Goal: Information Seeking & Learning: Learn about a topic

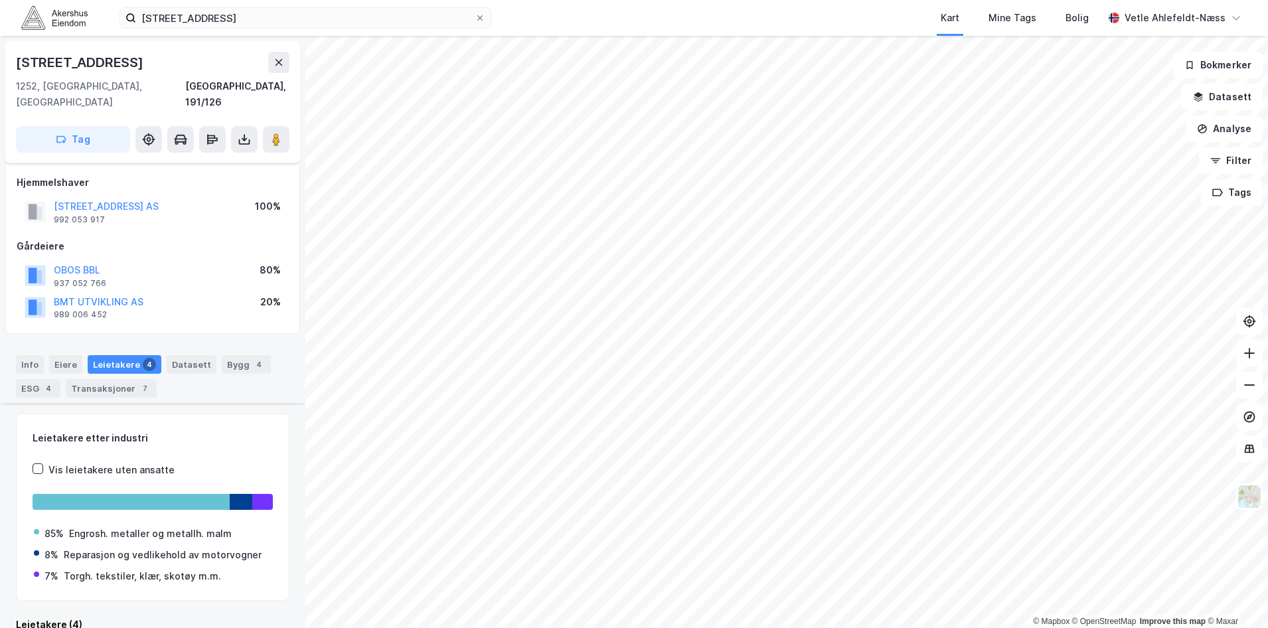
scroll to position [297, 0]
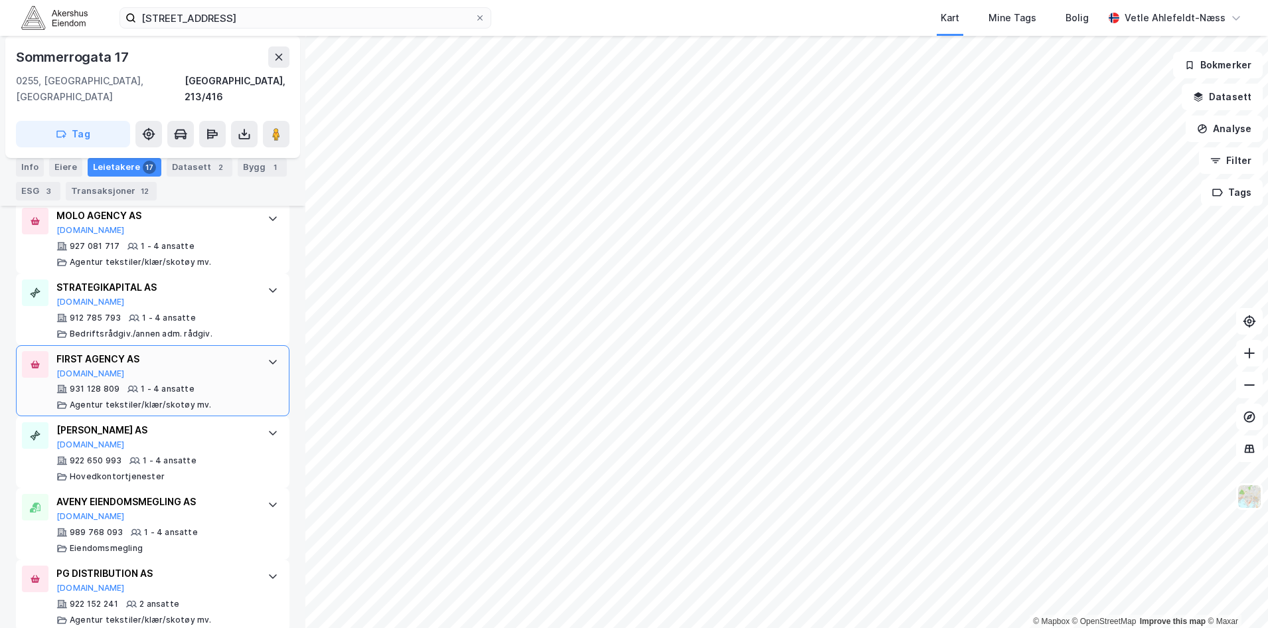
scroll to position [1213, 0]
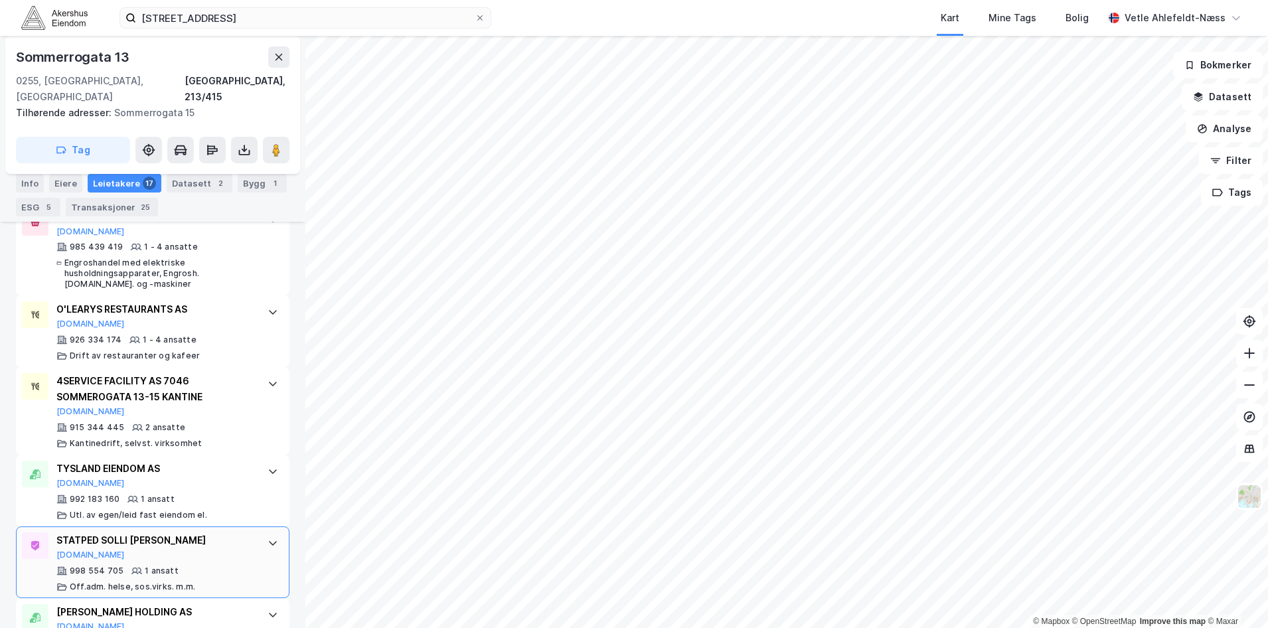
scroll to position [1330, 0]
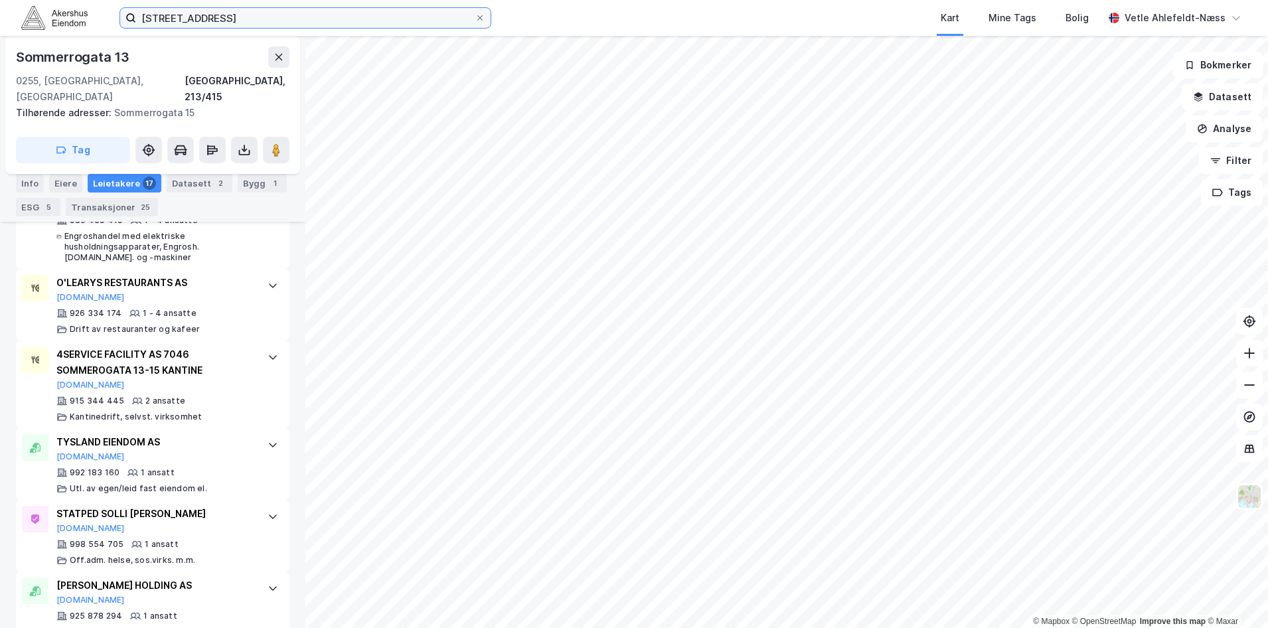
click at [306, 24] on input "[STREET_ADDRESS]" at bounding box center [305, 18] width 339 height 20
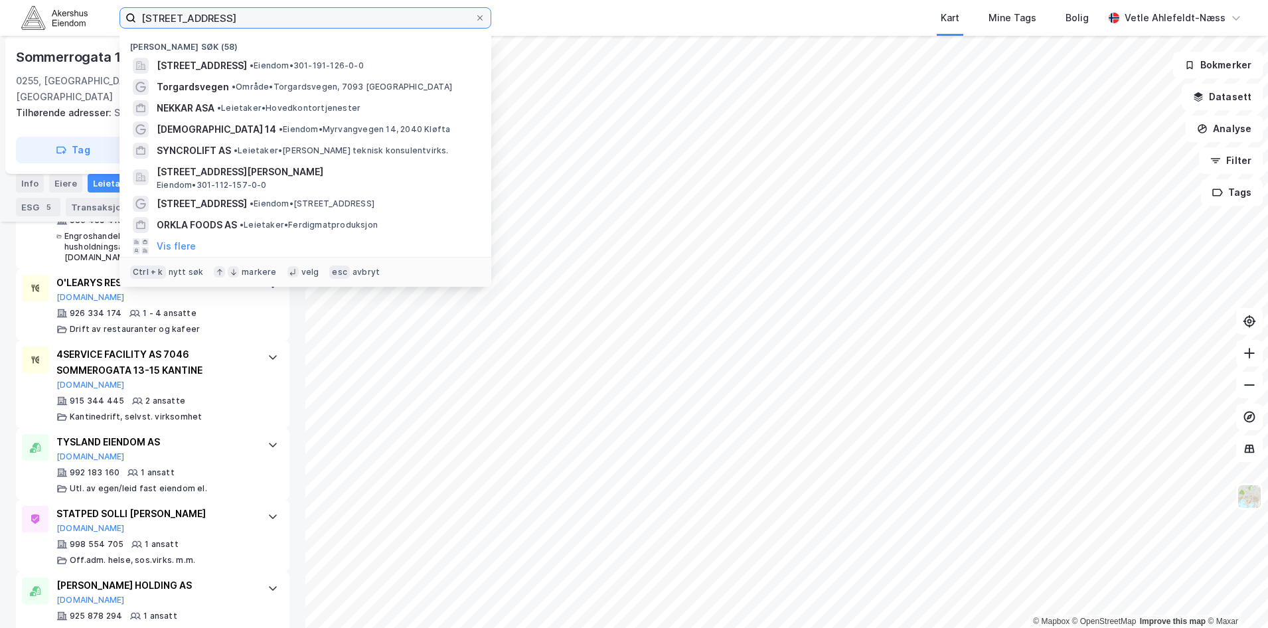
click at [306, 24] on input "[STREET_ADDRESS]" at bounding box center [305, 18] width 339 height 20
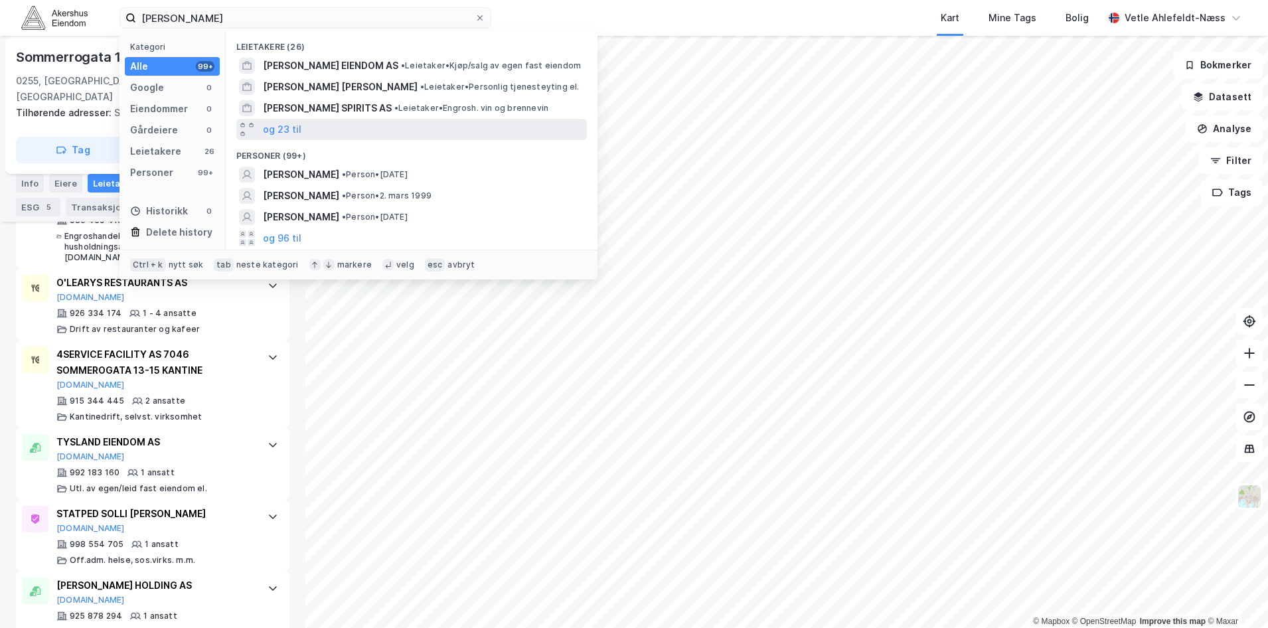
click at [302, 122] on div "og 23 til" at bounding box center [411, 129] width 351 height 21
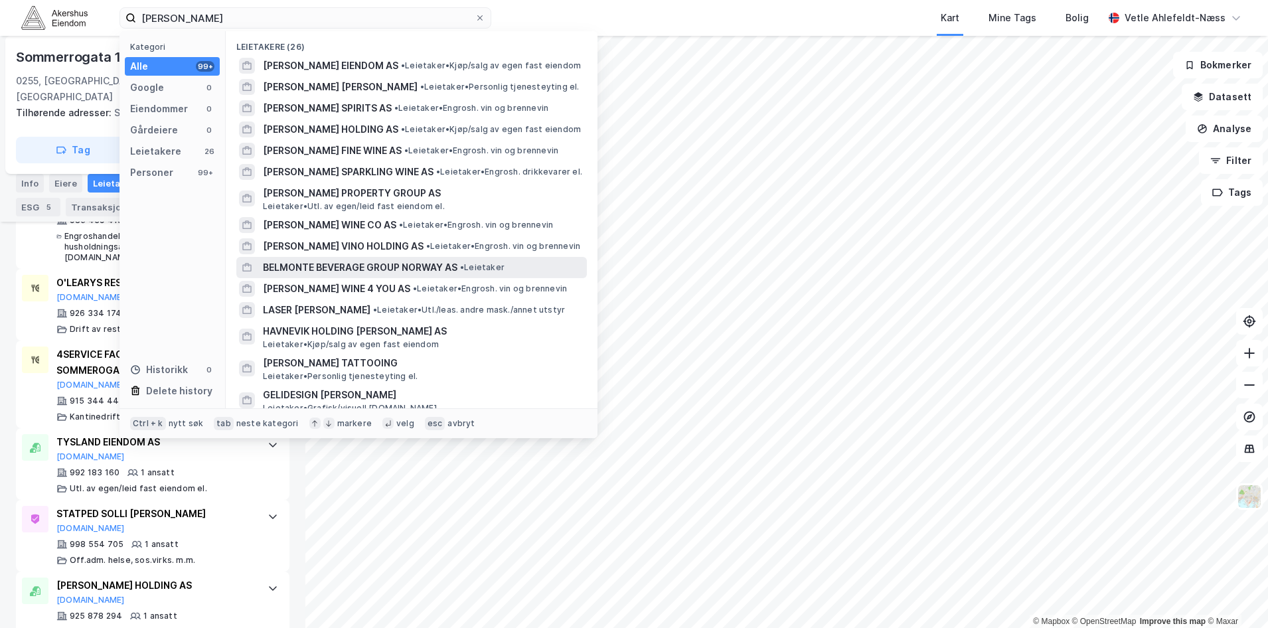
click at [412, 271] on span "BELMONTE BEVERAGE GROUP NORWAY AS" at bounding box center [360, 268] width 195 height 16
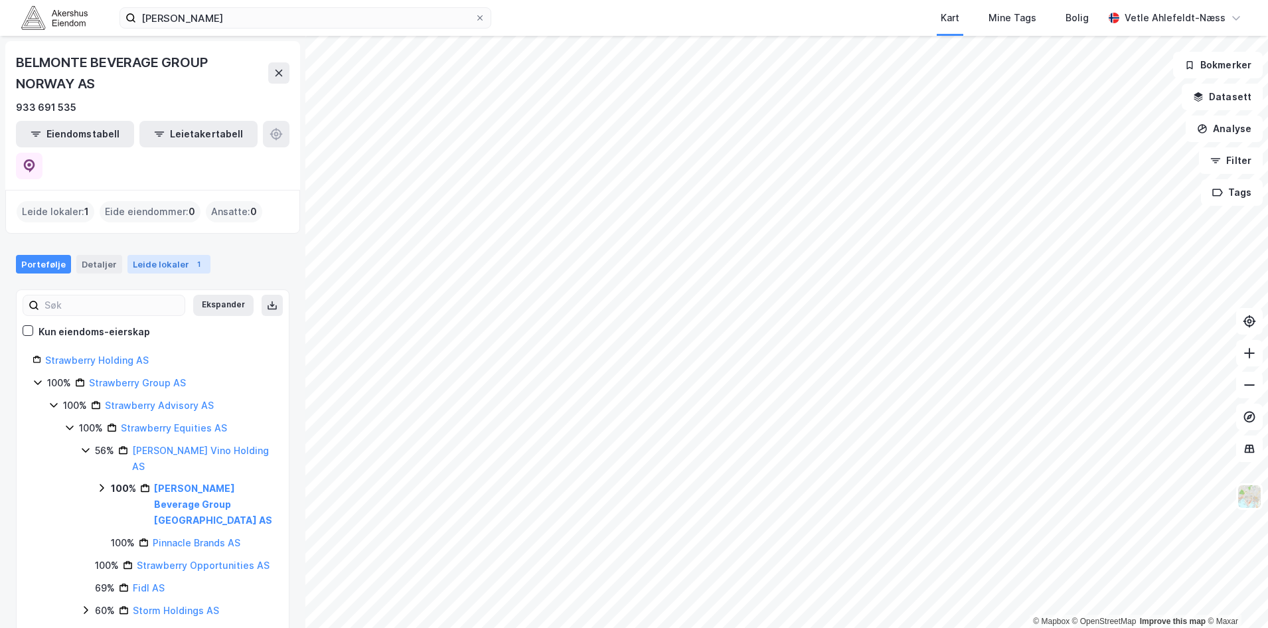
click at [136, 255] on div "Leide lokaler 1" at bounding box center [169, 264] width 83 height 19
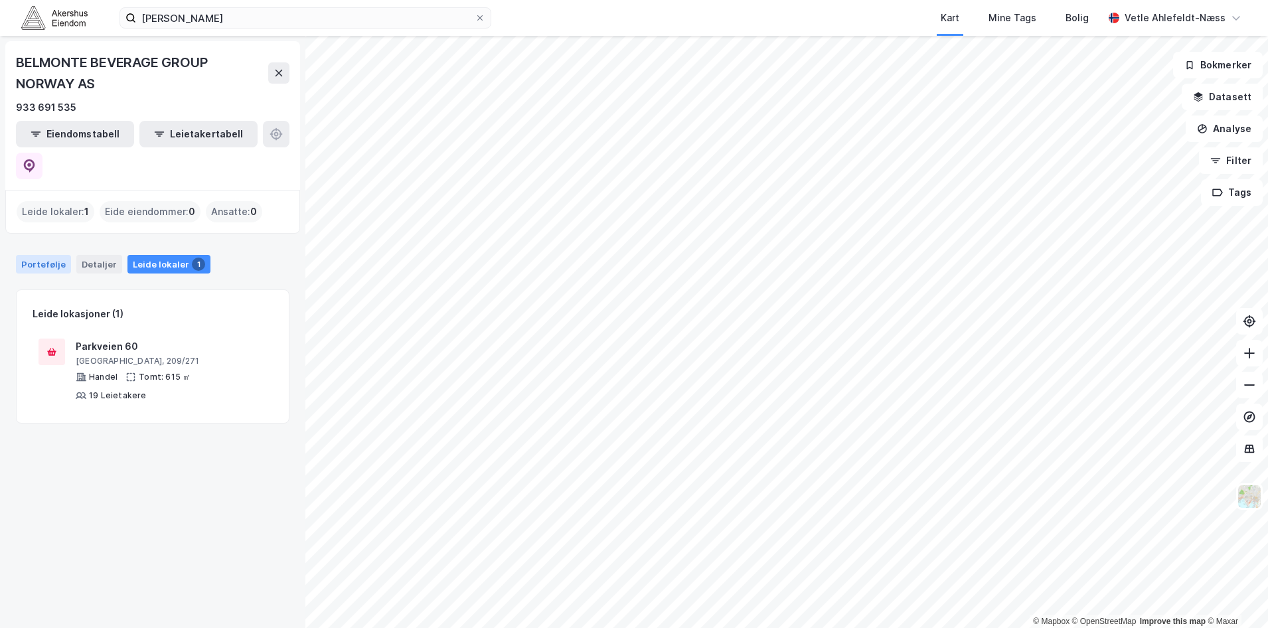
click at [50, 255] on div "Portefølje" at bounding box center [43, 264] width 55 height 19
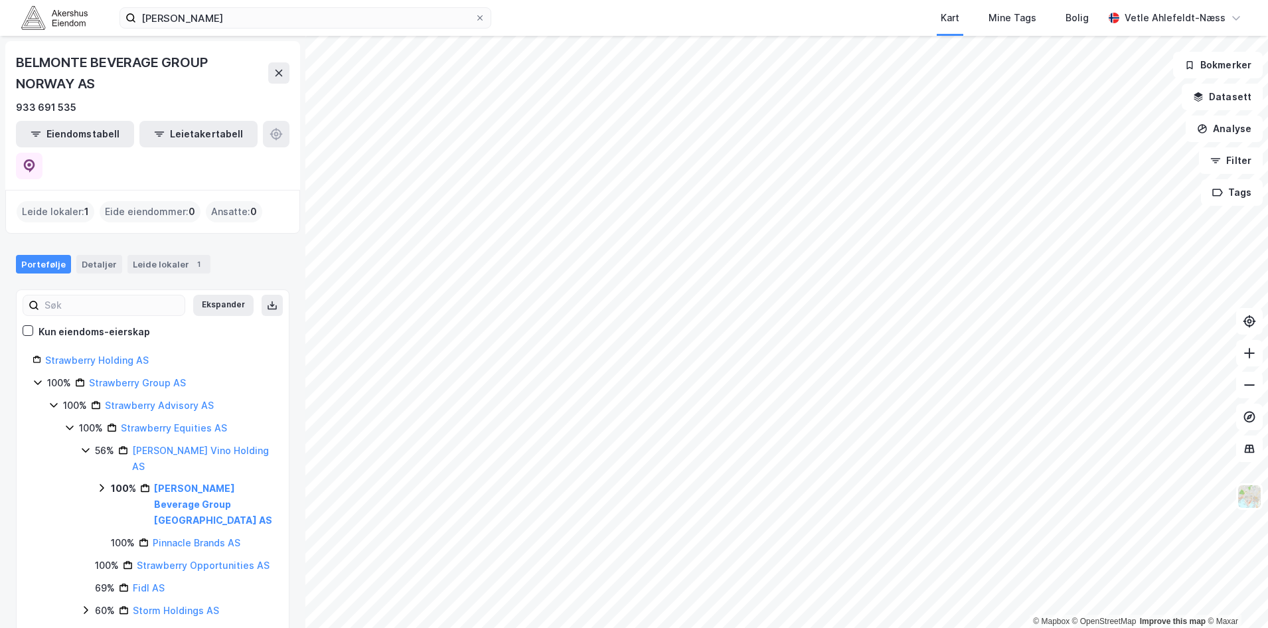
click at [104, 481] on div "100% [PERSON_NAME] Beverage Group [GEOGRAPHIC_DATA] AS" at bounding box center [184, 505] width 177 height 48
click at [103, 483] on icon at bounding box center [101, 488] width 11 height 11
click at [108, 481] on div "100% [PERSON_NAME] Beverage Group [GEOGRAPHIC_DATA] AS" at bounding box center [184, 505] width 177 height 48
click at [162, 443] on div "[PERSON_NAME] Vino Holding AS" at bounding box center [202, 459] width 141 height 32
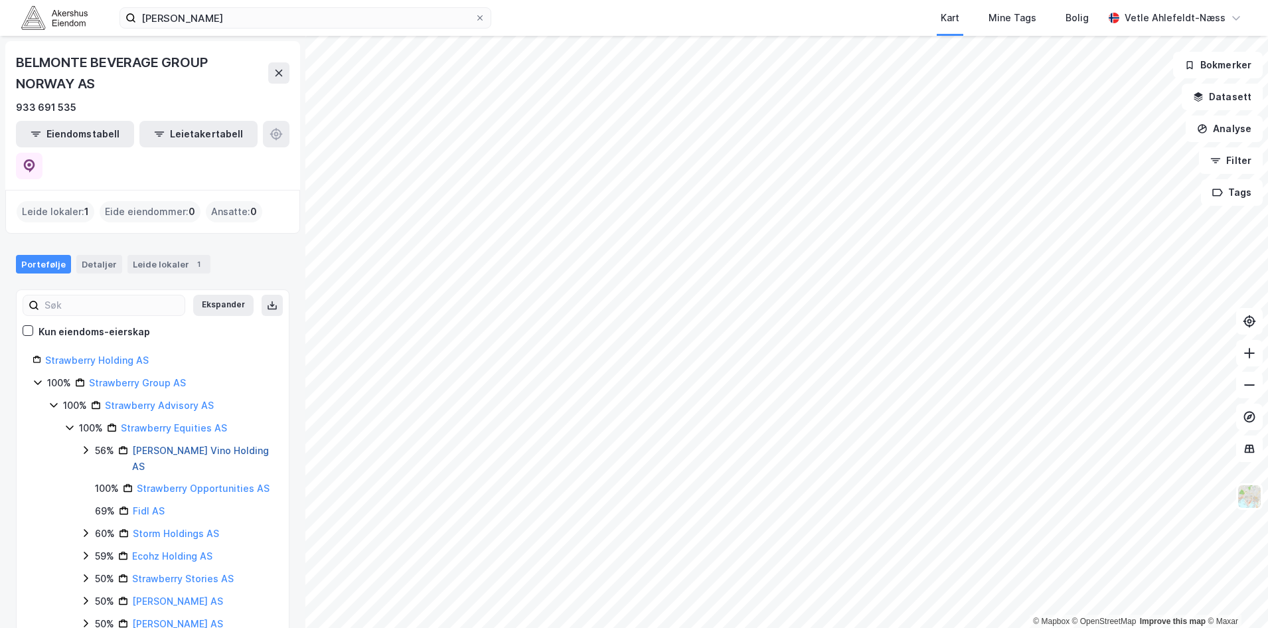
click at [187, 445] on link "[PERSON_NAME] Vino Holding AS" at bounding box center [200, 458] width 137 height 27
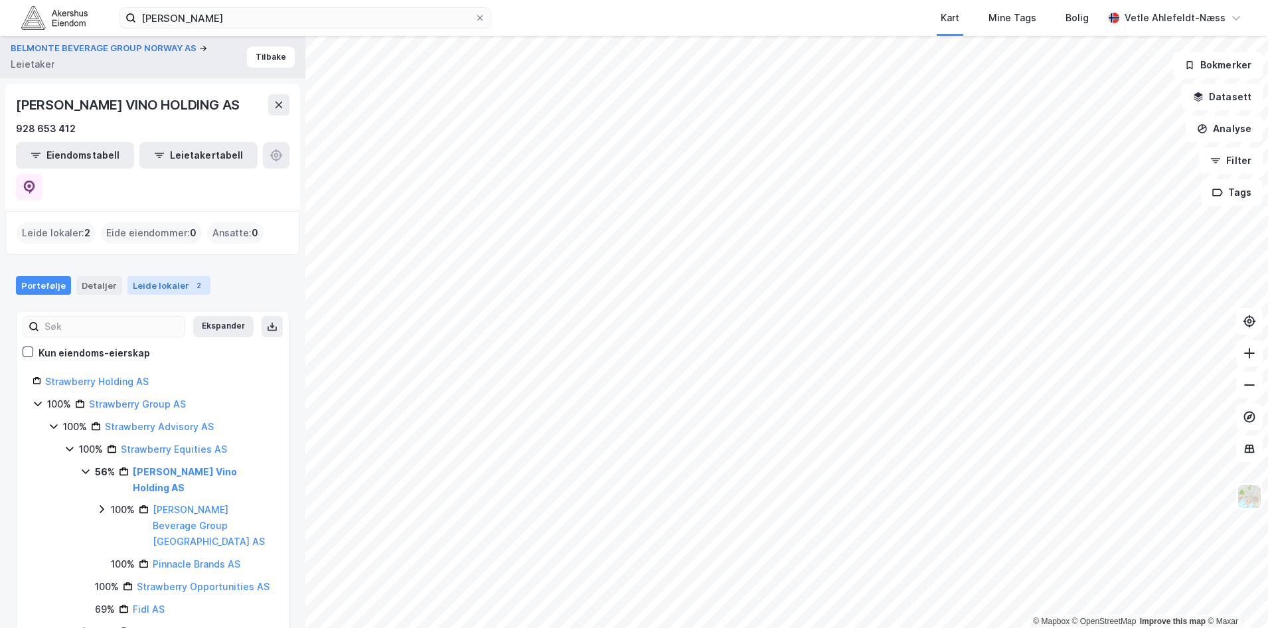
click at [167, 276] on div "Leide lokaler 2" at bounding box center [169, 285] width 83 height 19
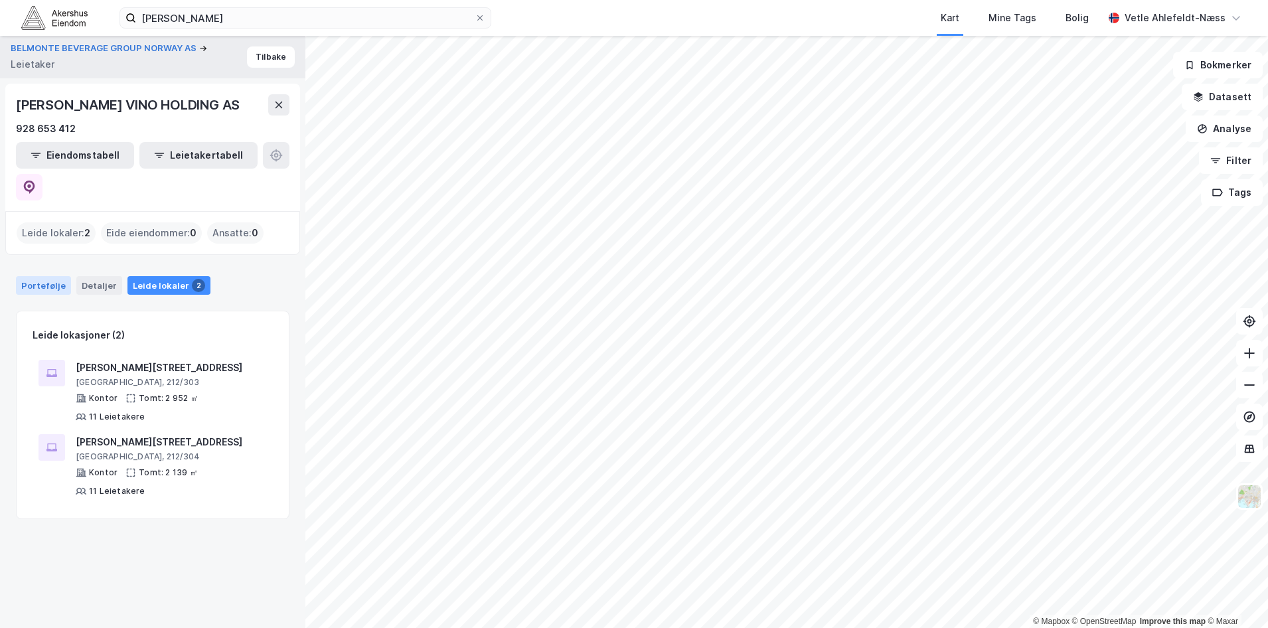
click at [26, 276] on div "Portefølje" at bounding box center [43, 285] width 55 height 19
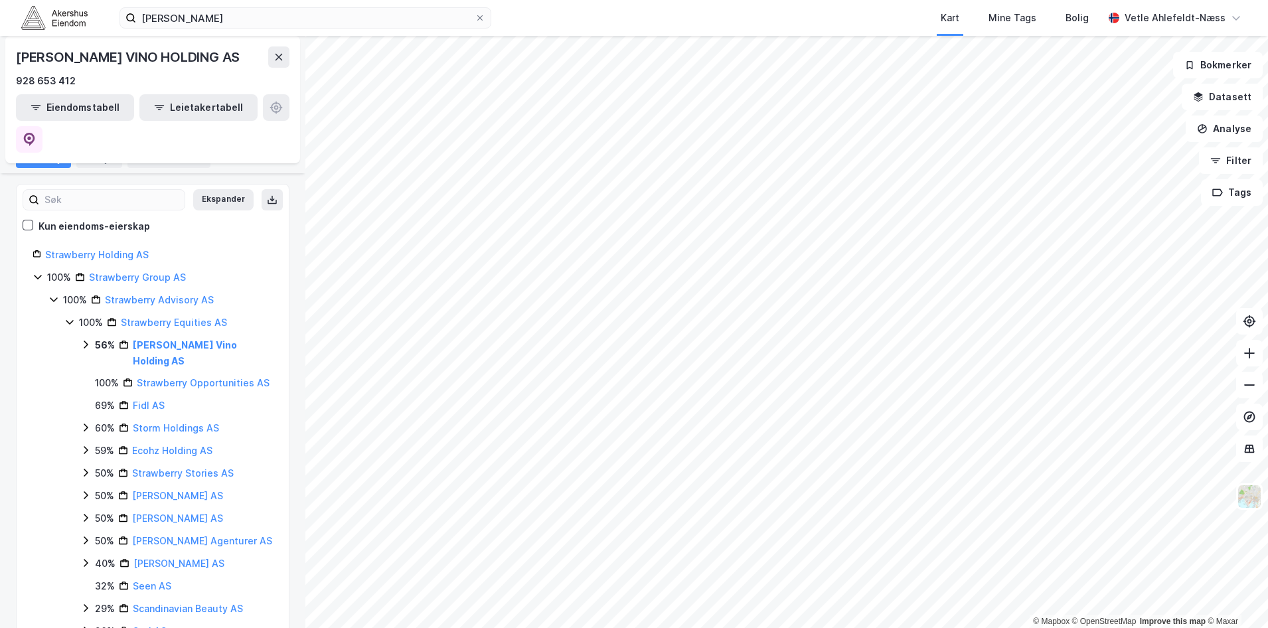
scroll to position [66, 0]
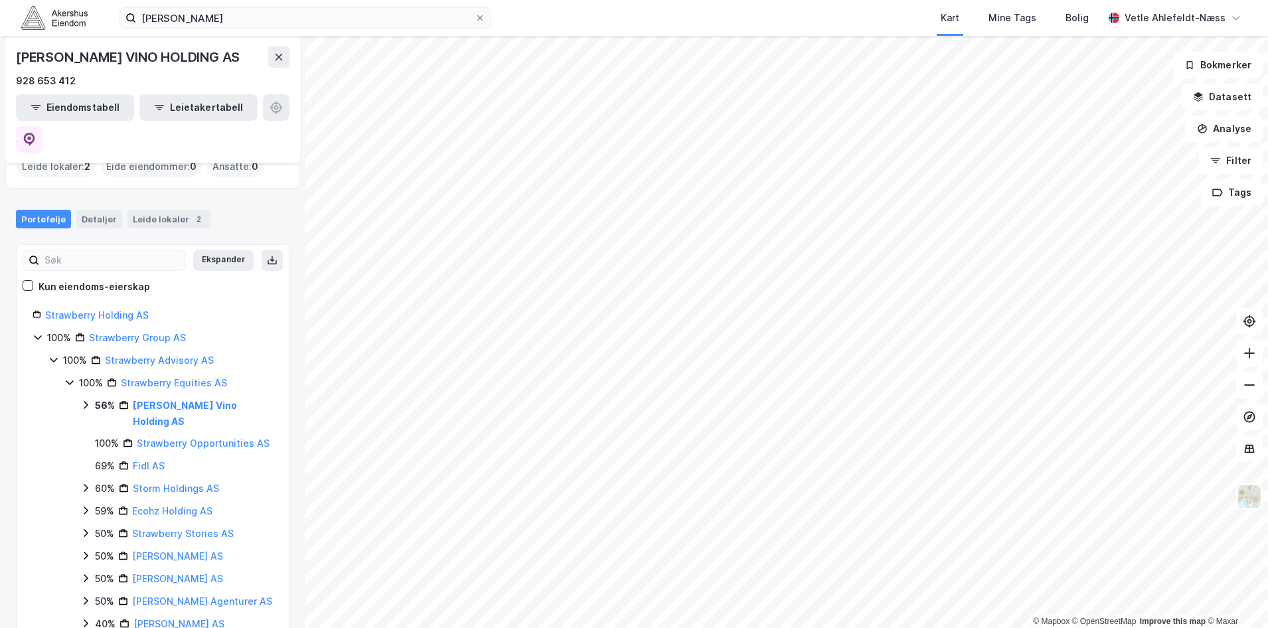
click at [70, 377] on icon at bounding box center [69, 382] width 11 height 11
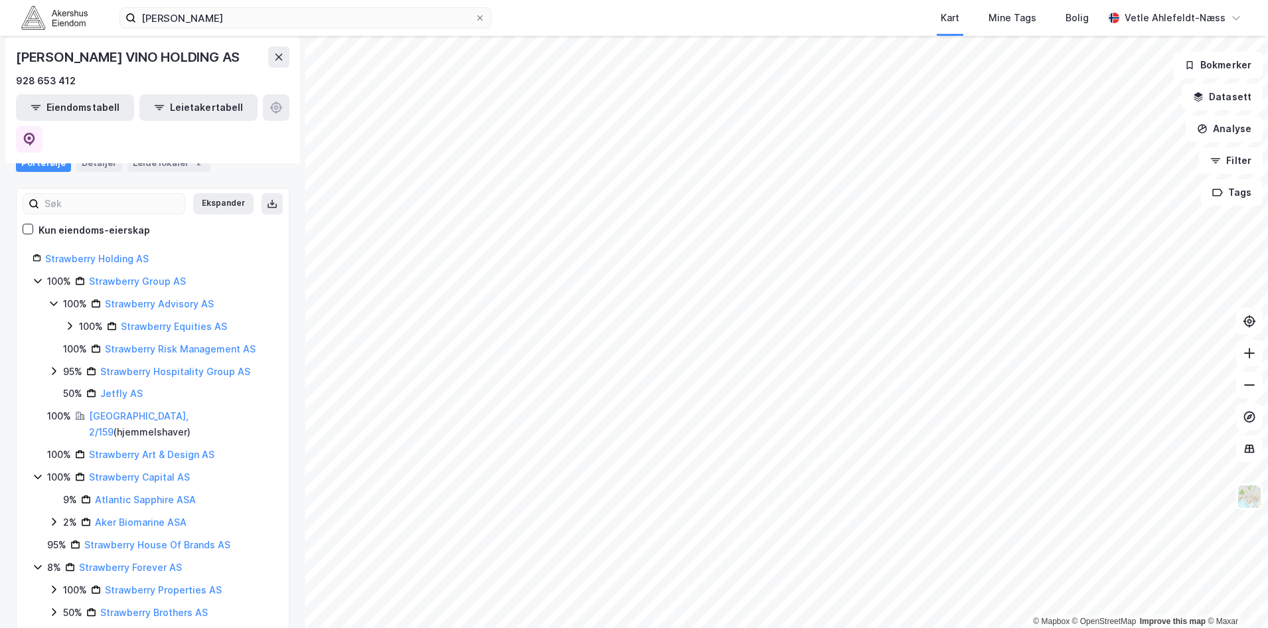
scroll to position [0, 0]
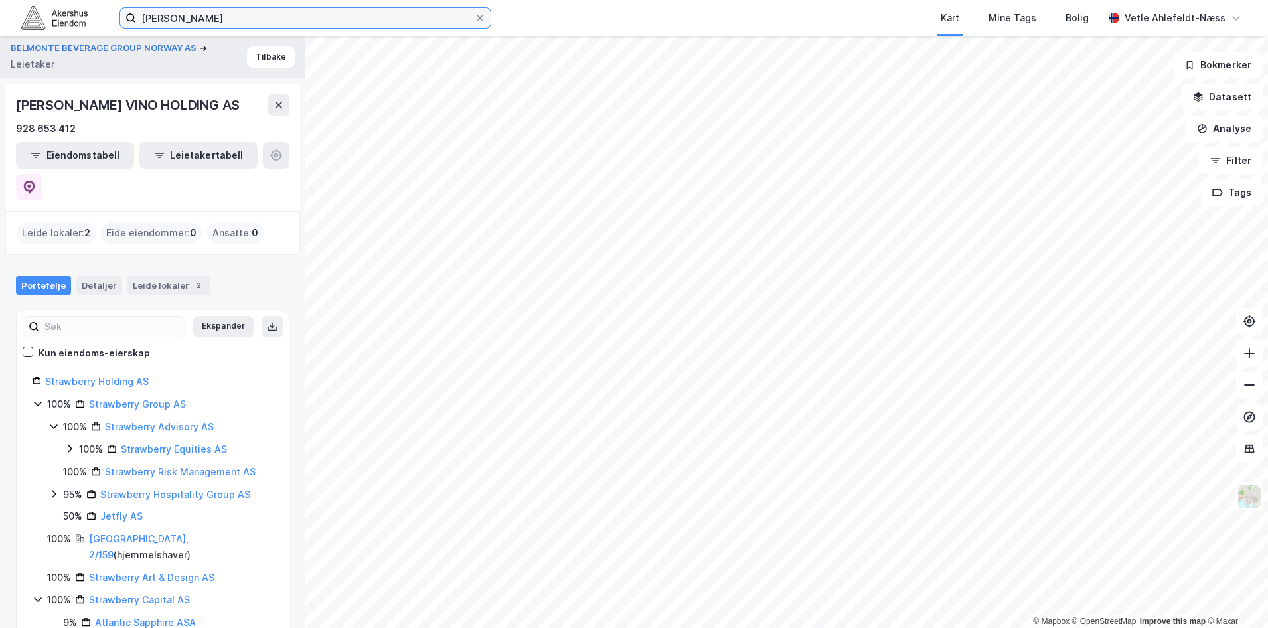
click at [203, 17] on input "[PERSON_NAME]" at bounding box center [305, 18] width 339 height 20
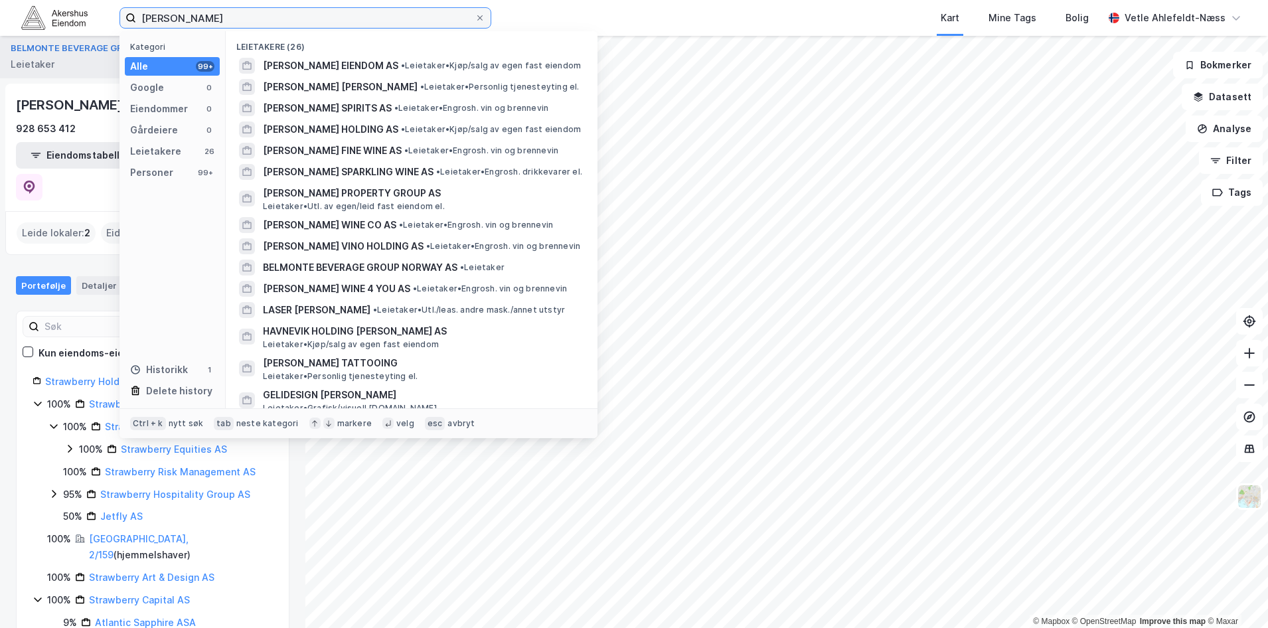
click at [203, 17] on input "[PERSON_NAME]" at bounding box center [305, 18] width 339 height 20
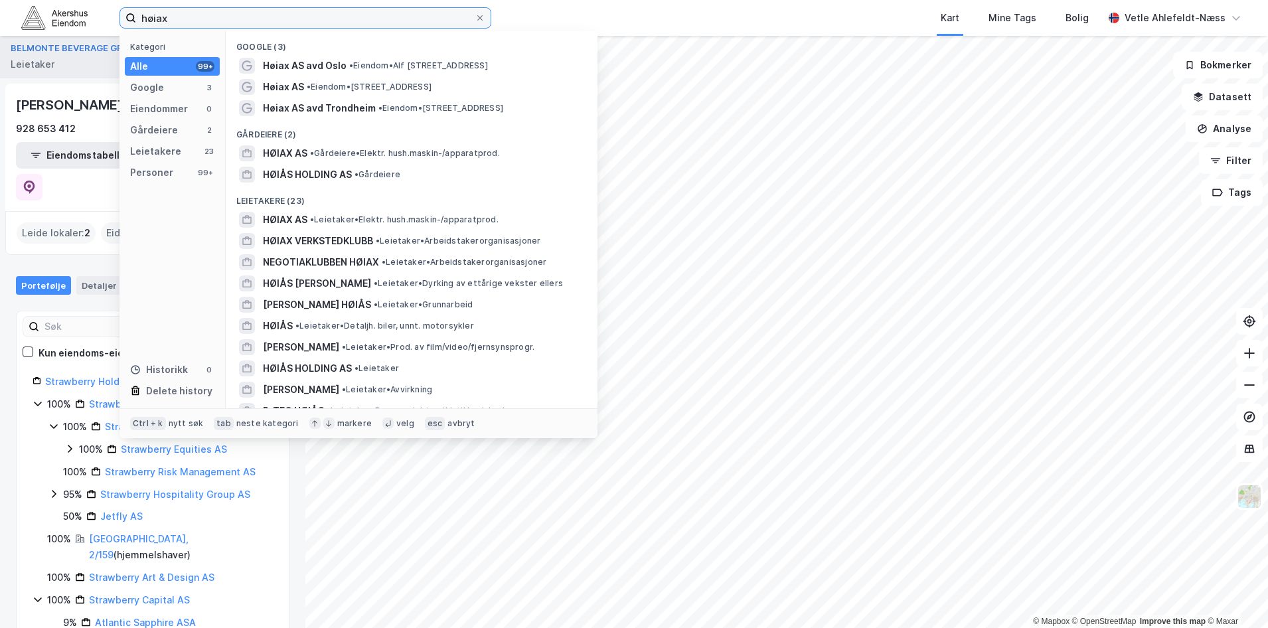
click at [193, 17] on input "høiax" at bounding box center [305, 18] width 339 height 20
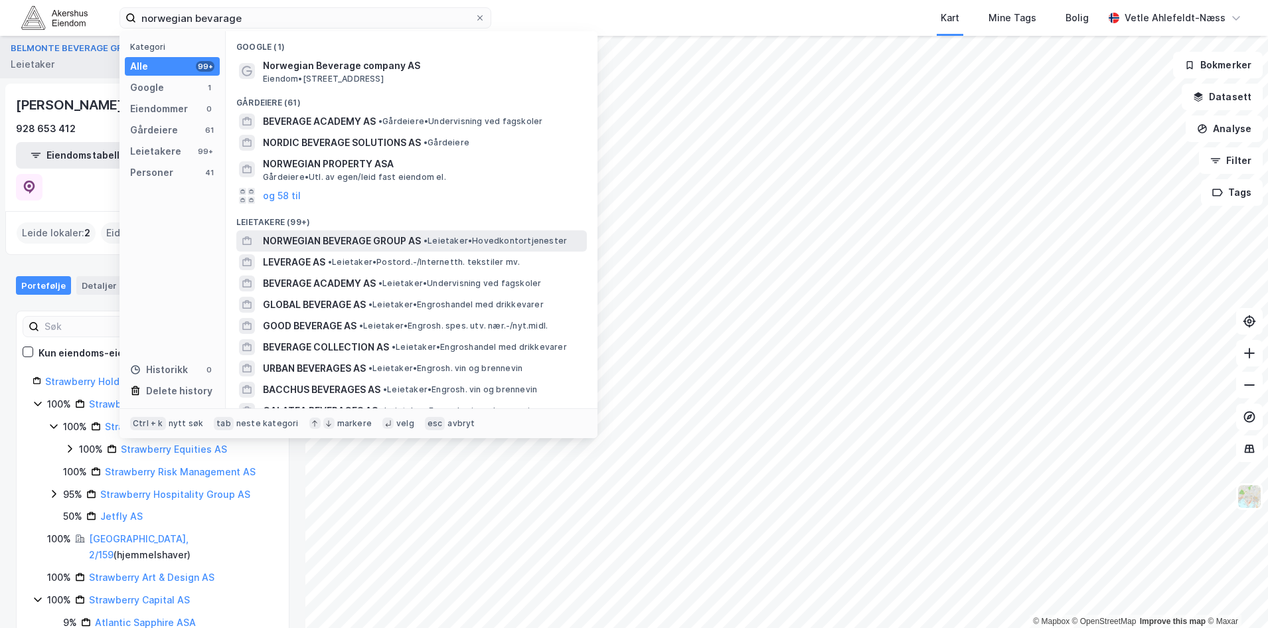
click at [491, 249] on div "NORWEGIAN BEVERAGE GROUP AS • Leietaker • Hovedkontortjenester" at bounding box center [411, 240] width 351 height 21
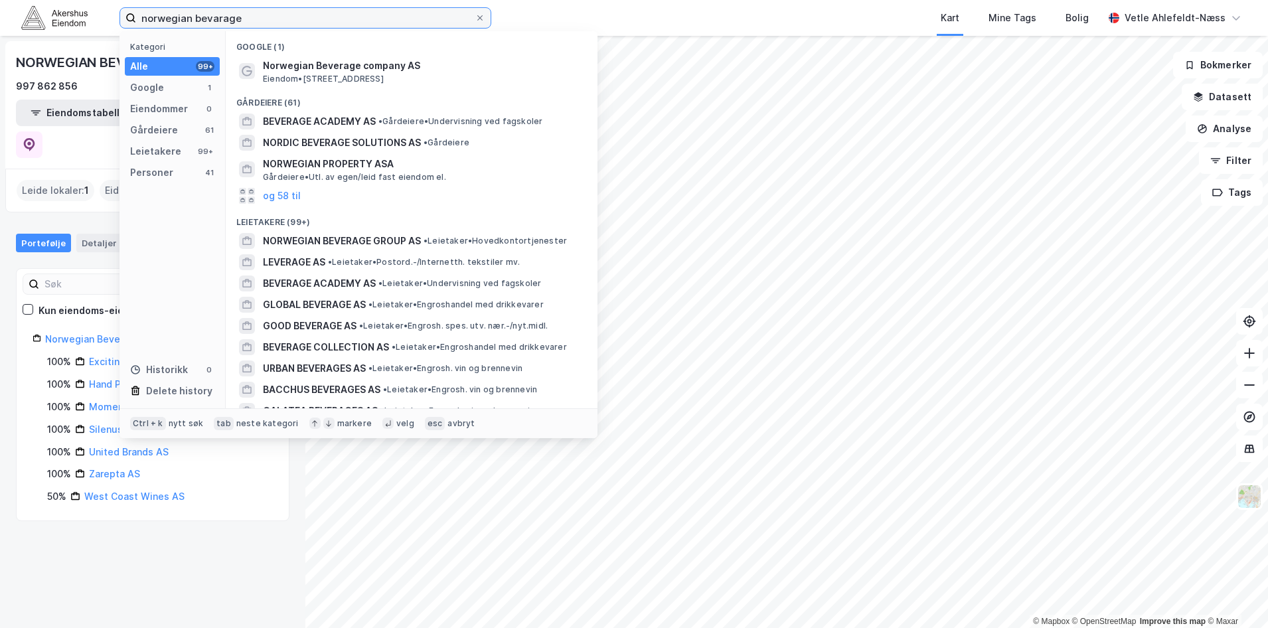
click at [283, 25] on input "norwegian bevarage" at bounding box center [305, 18] width 339 height 20
paste input "[PERSON_NAME]"
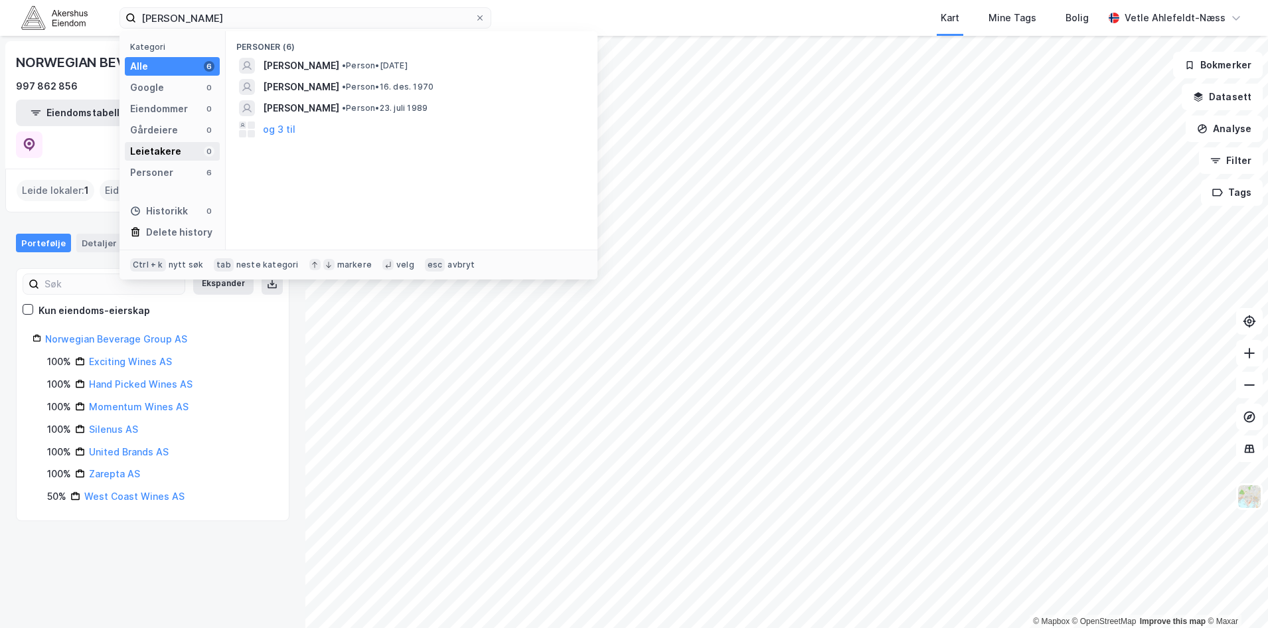
click at [193, 155] on div "Leietakere 0" at bounding box center [172, 151] width 95 height 19
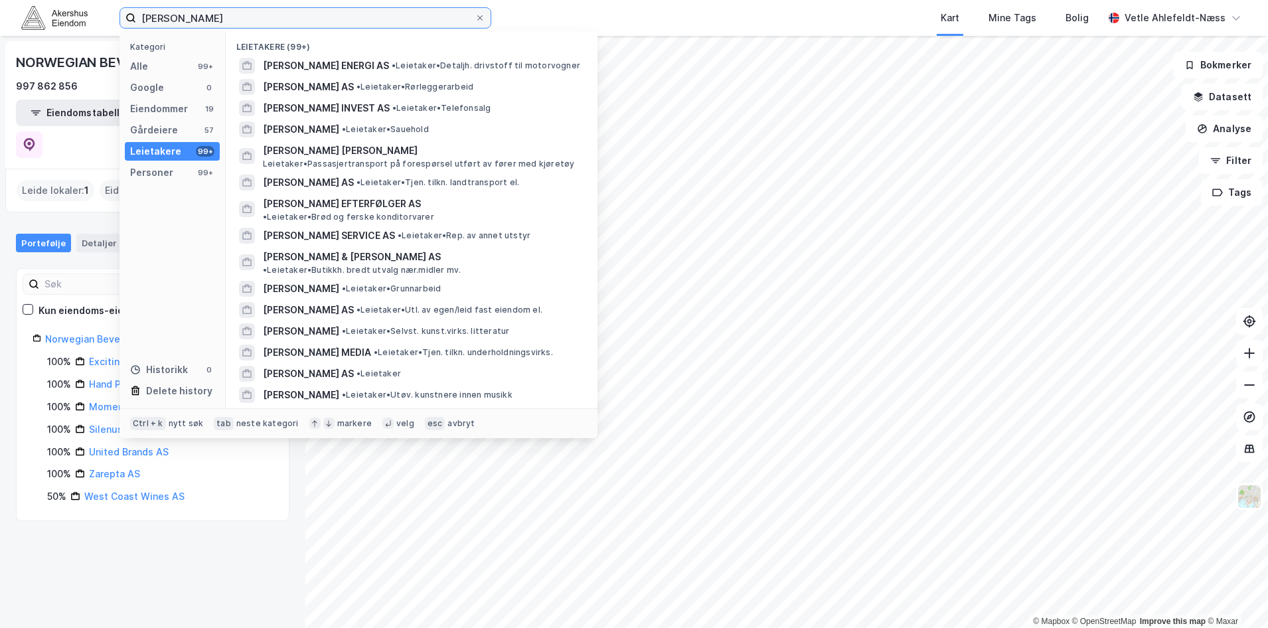
type input "[PERSON_NAME]"
